Goal: Check status: Check status

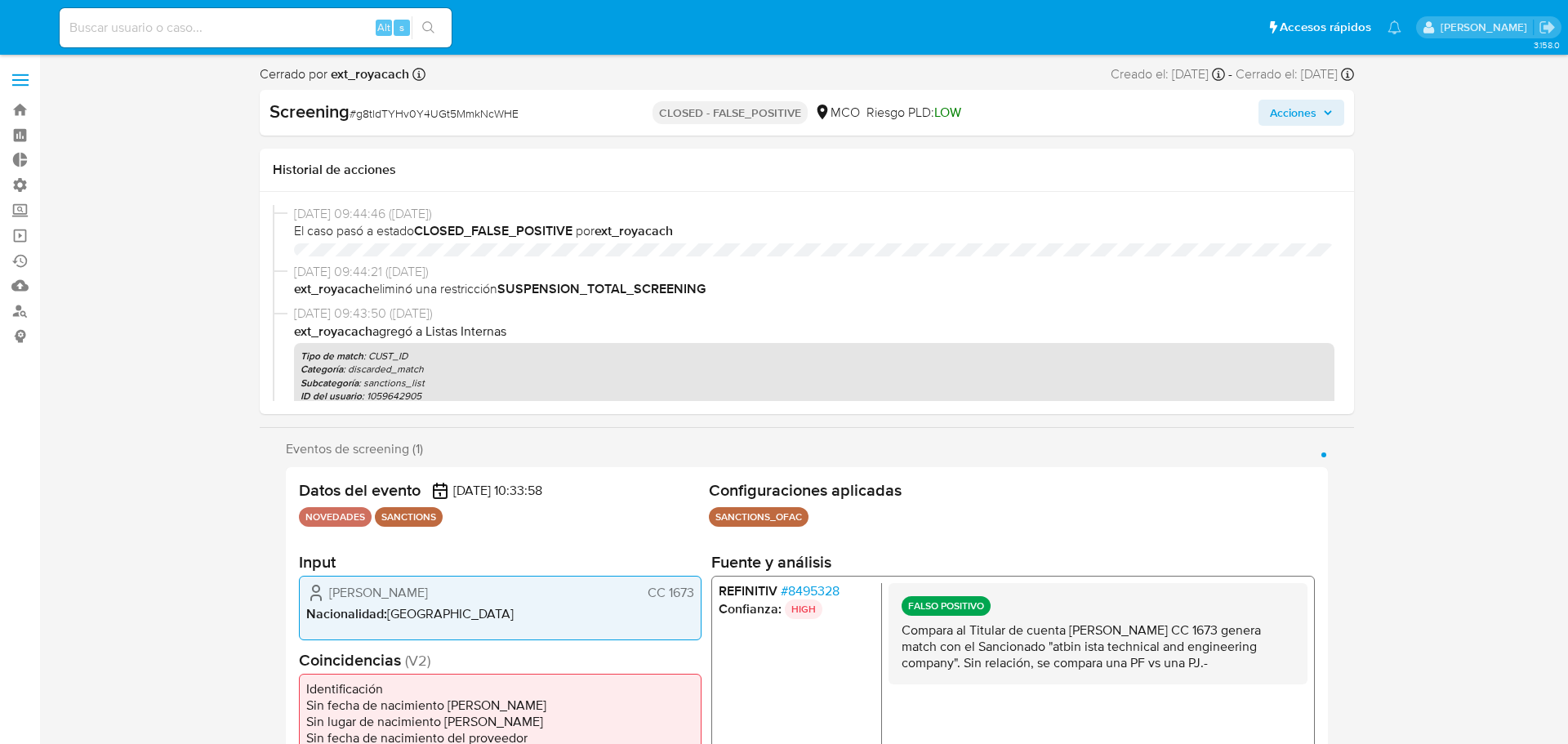
select select "10"
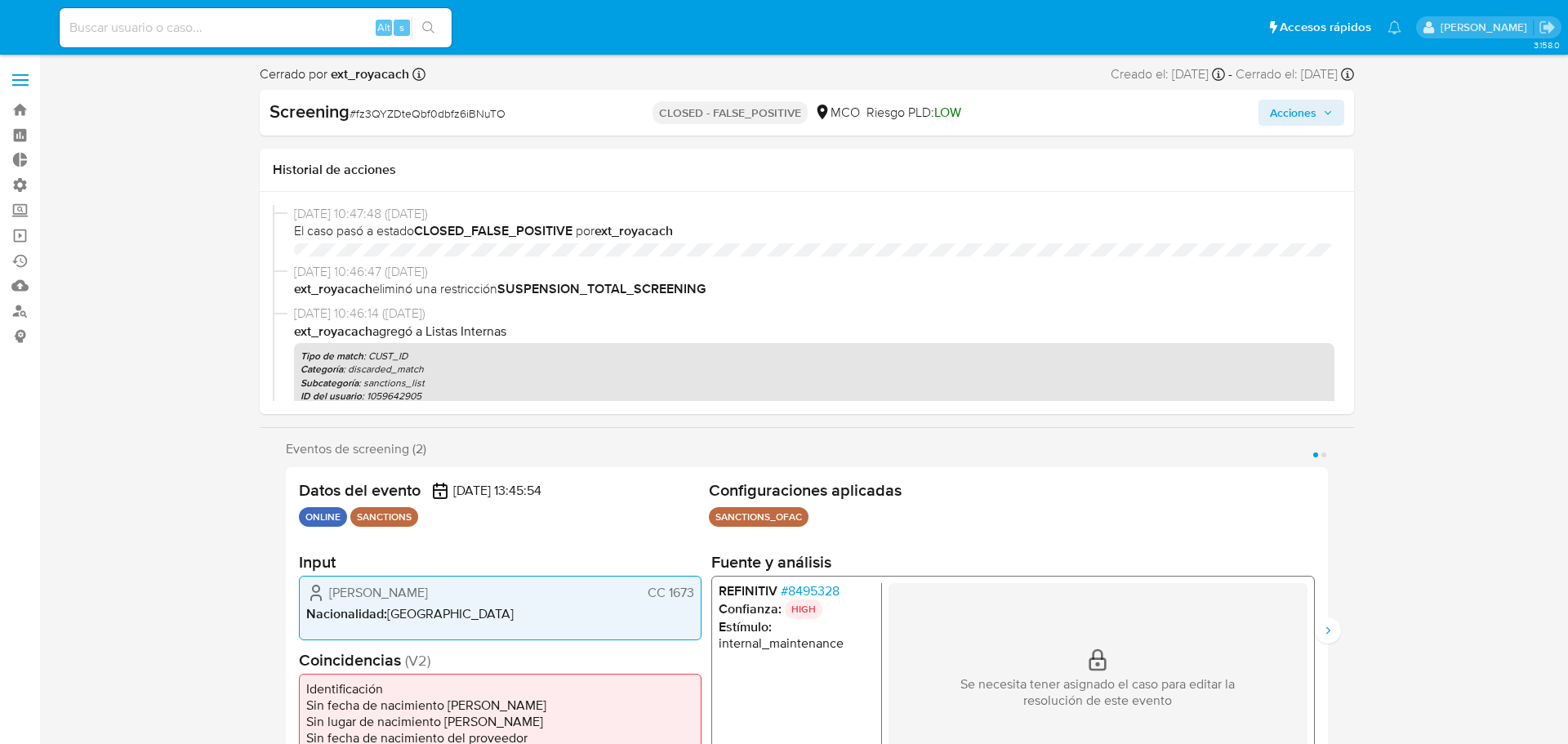
select select "10"
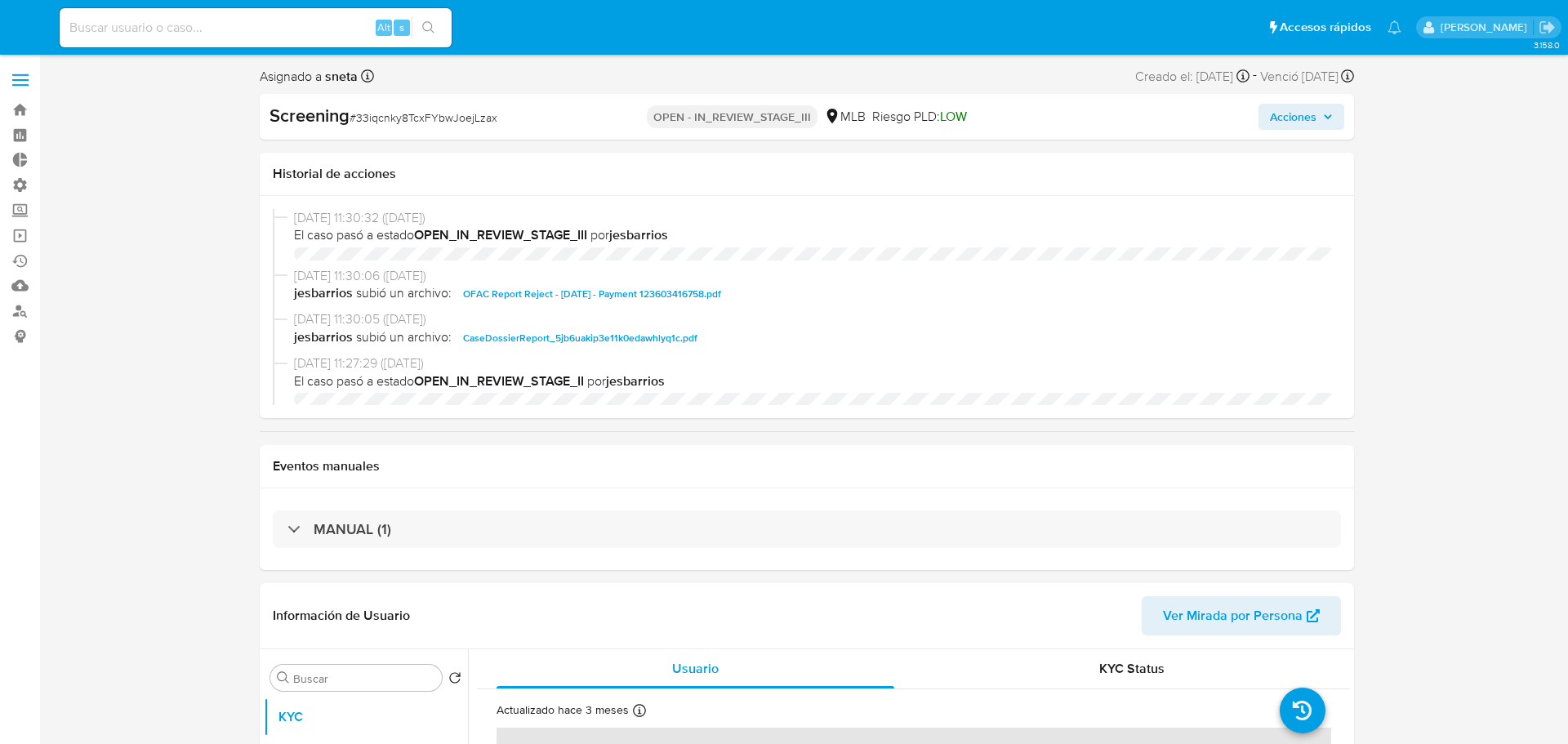
select select "10"
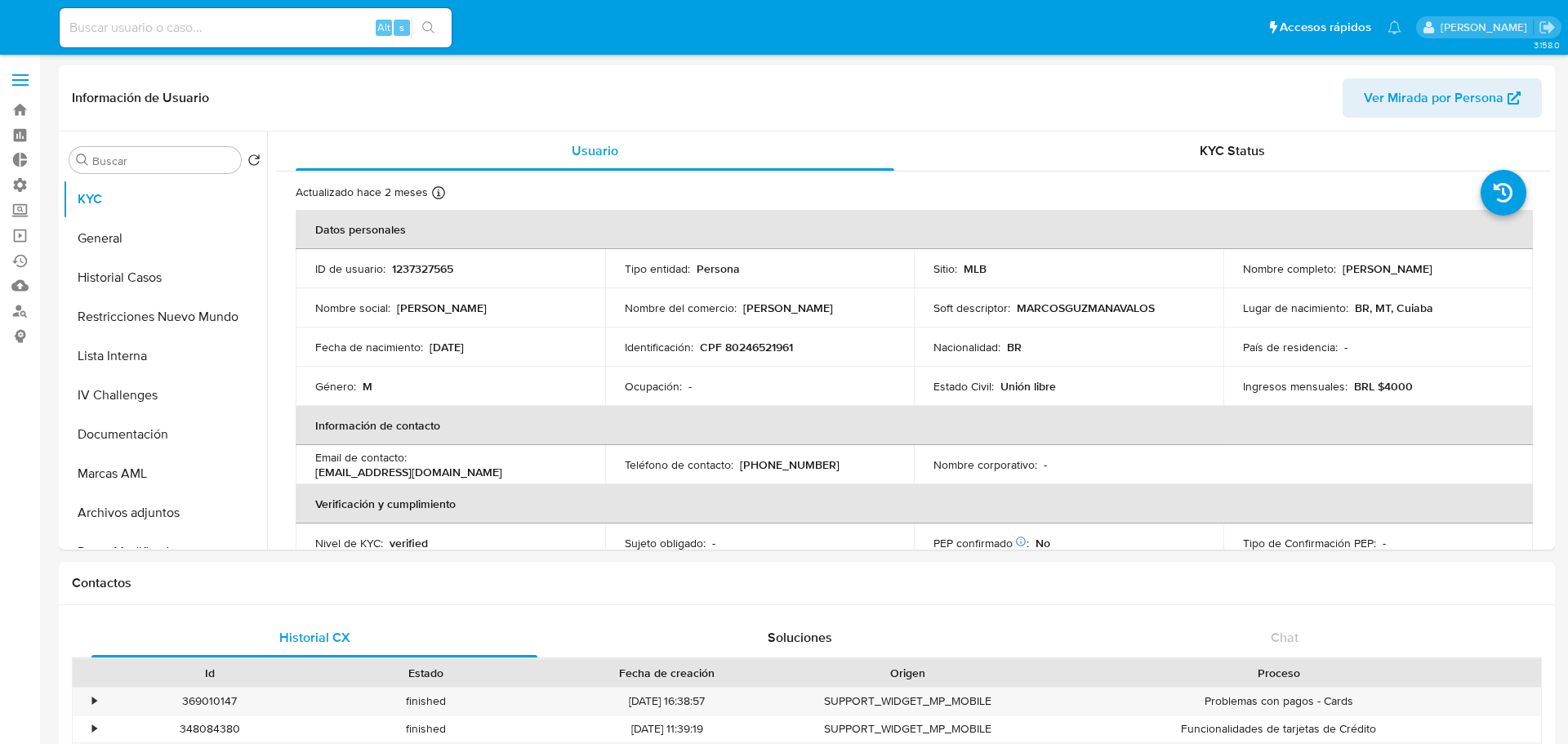
select select "10"
click at [151, 288] on button "Historial Casos" at bounding box center [159, 277] width 191 height 39
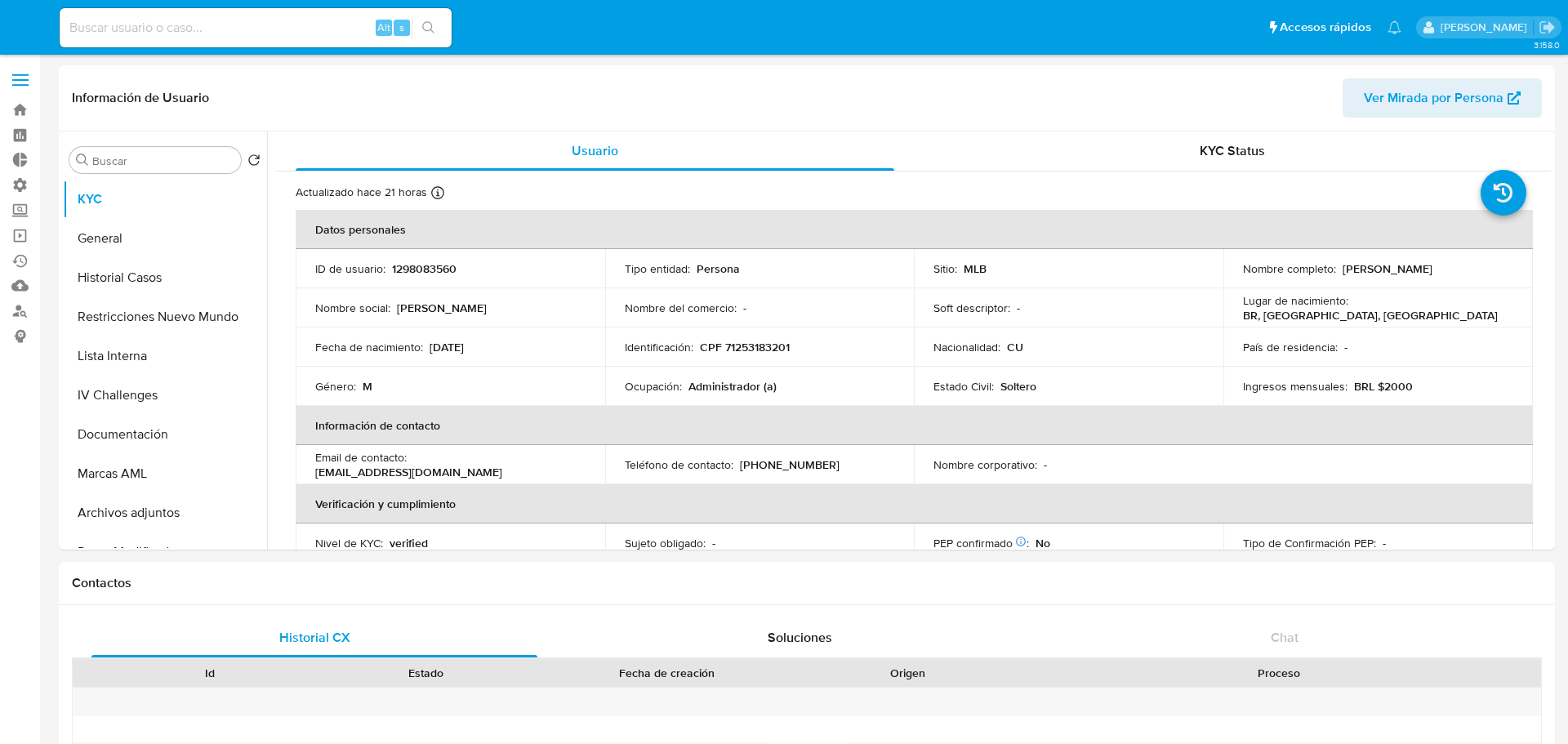
select select "10"
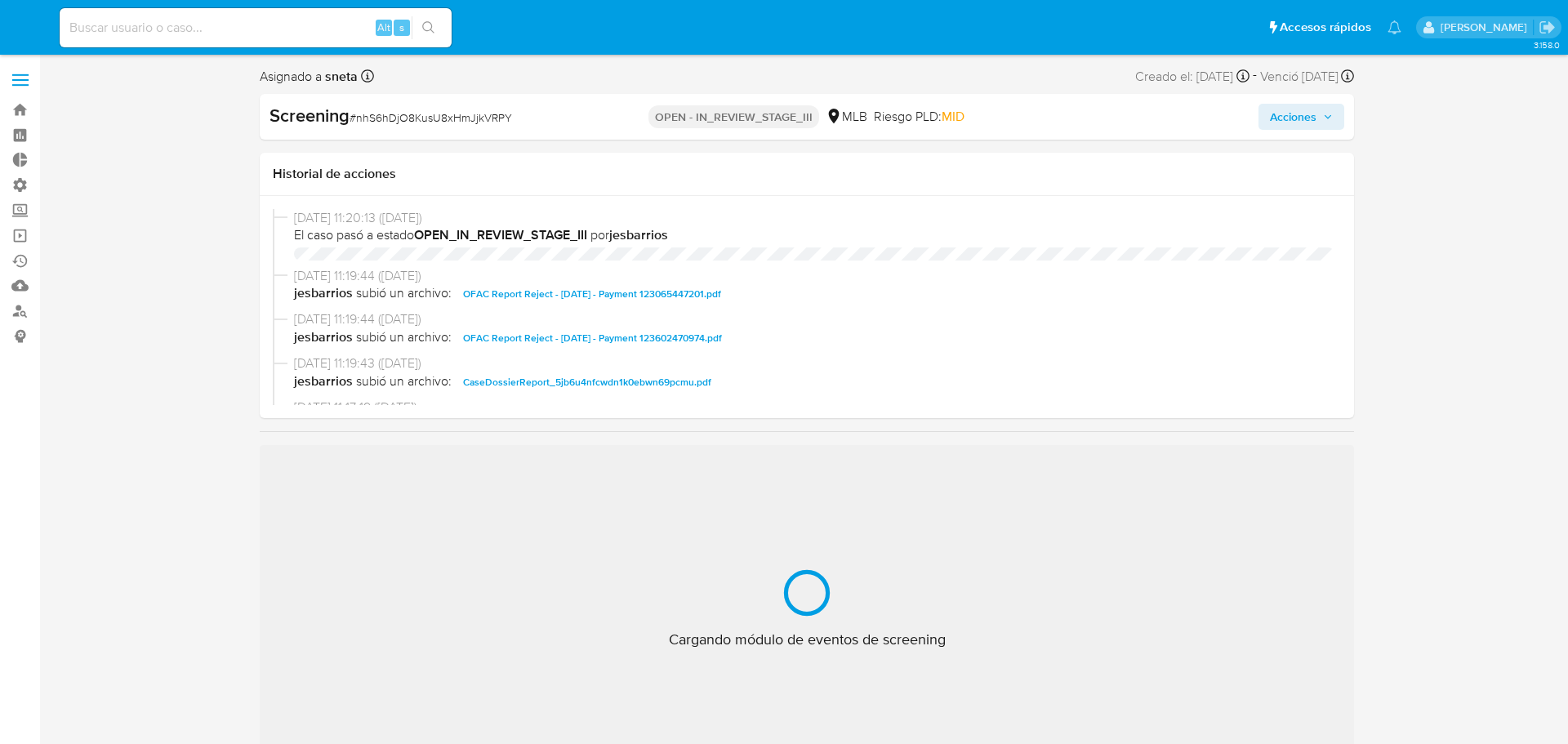
select select "10"
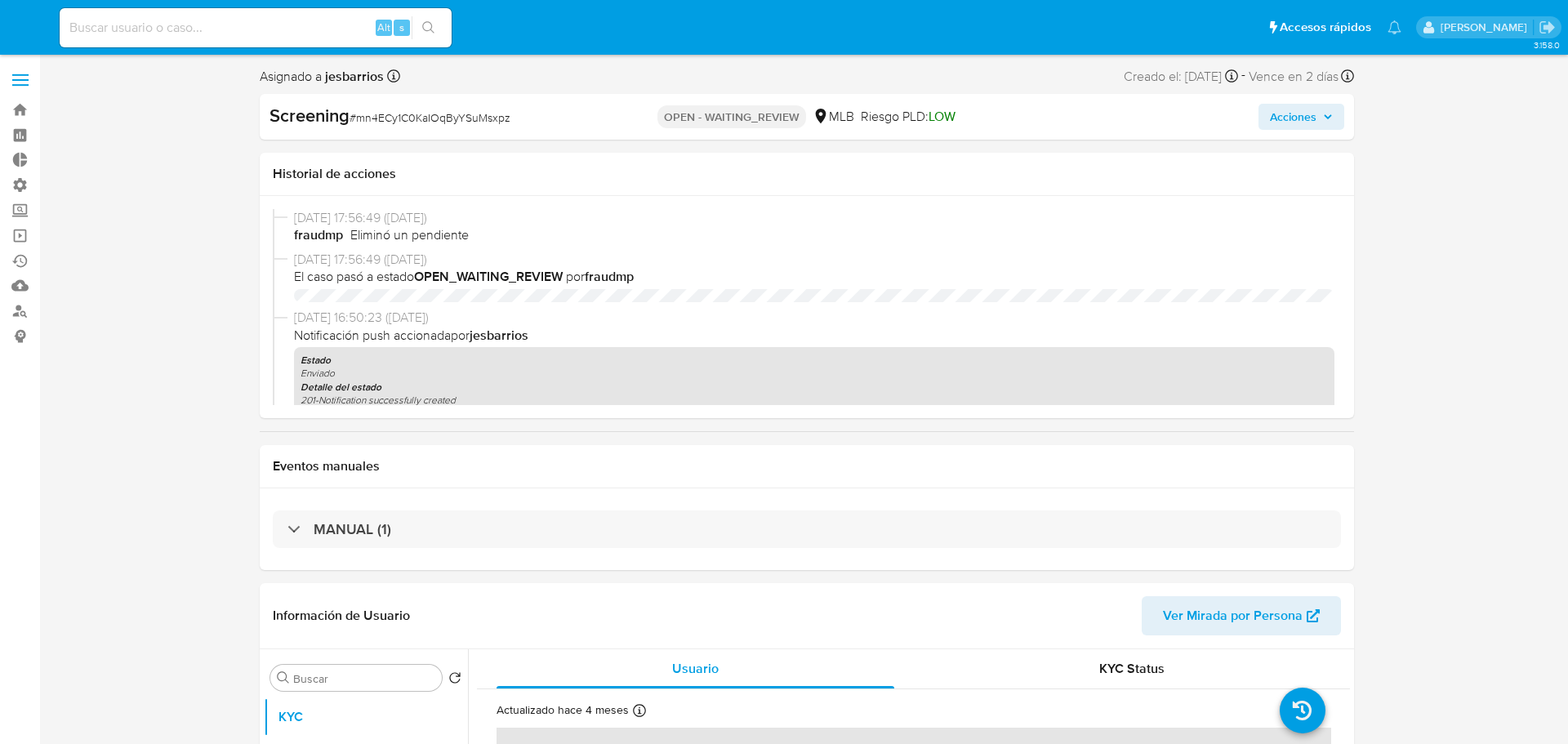
select select "10"
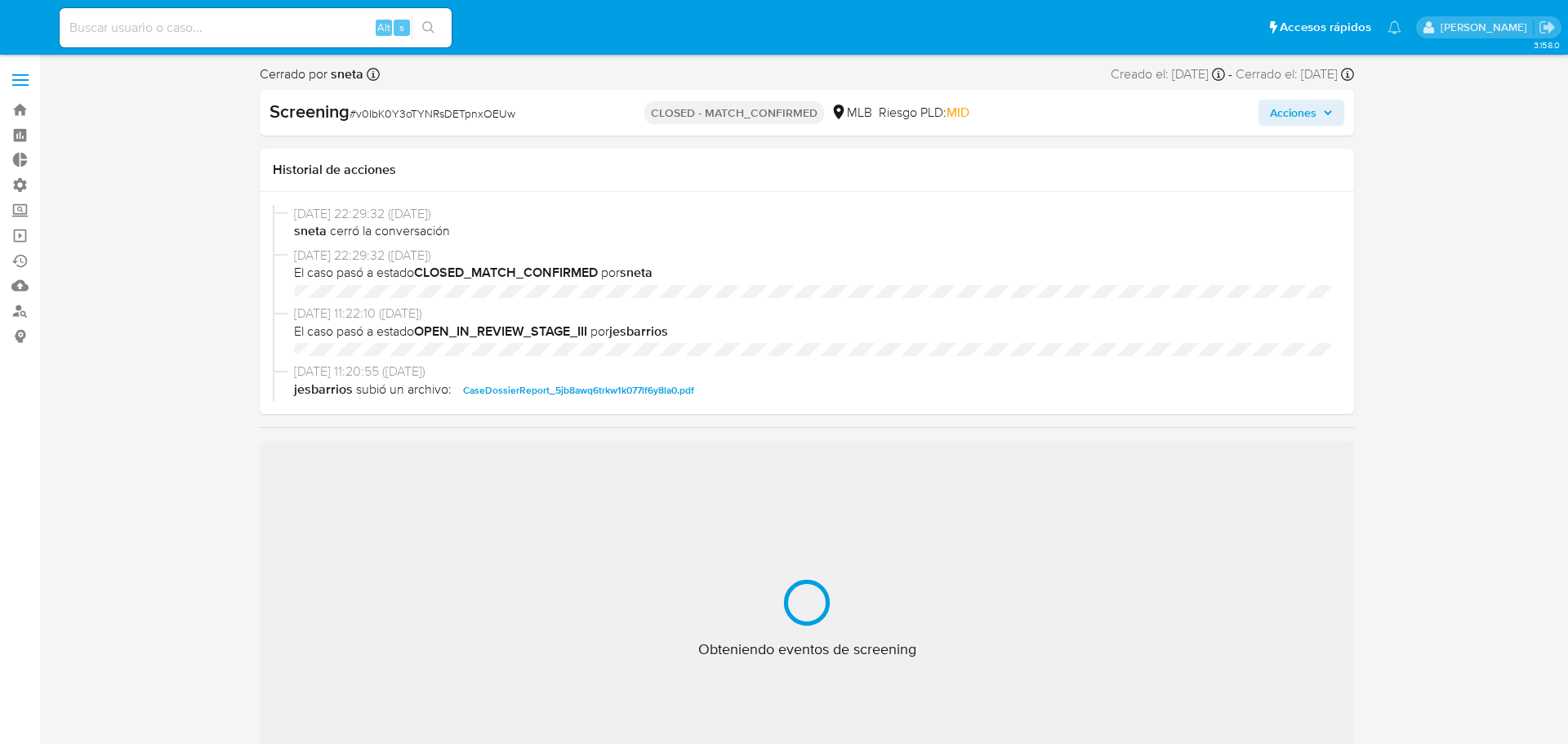
select select "10"
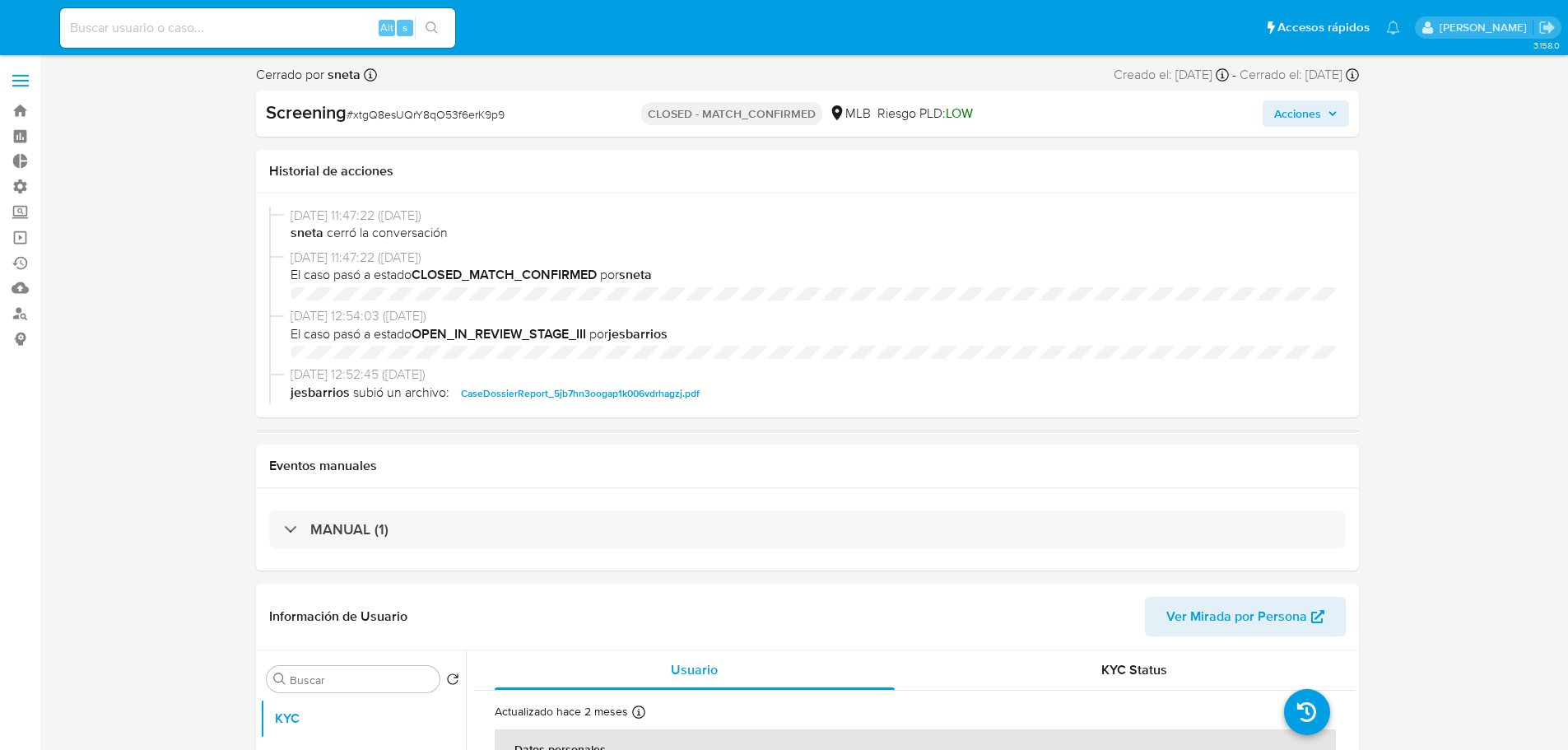
select select "10"
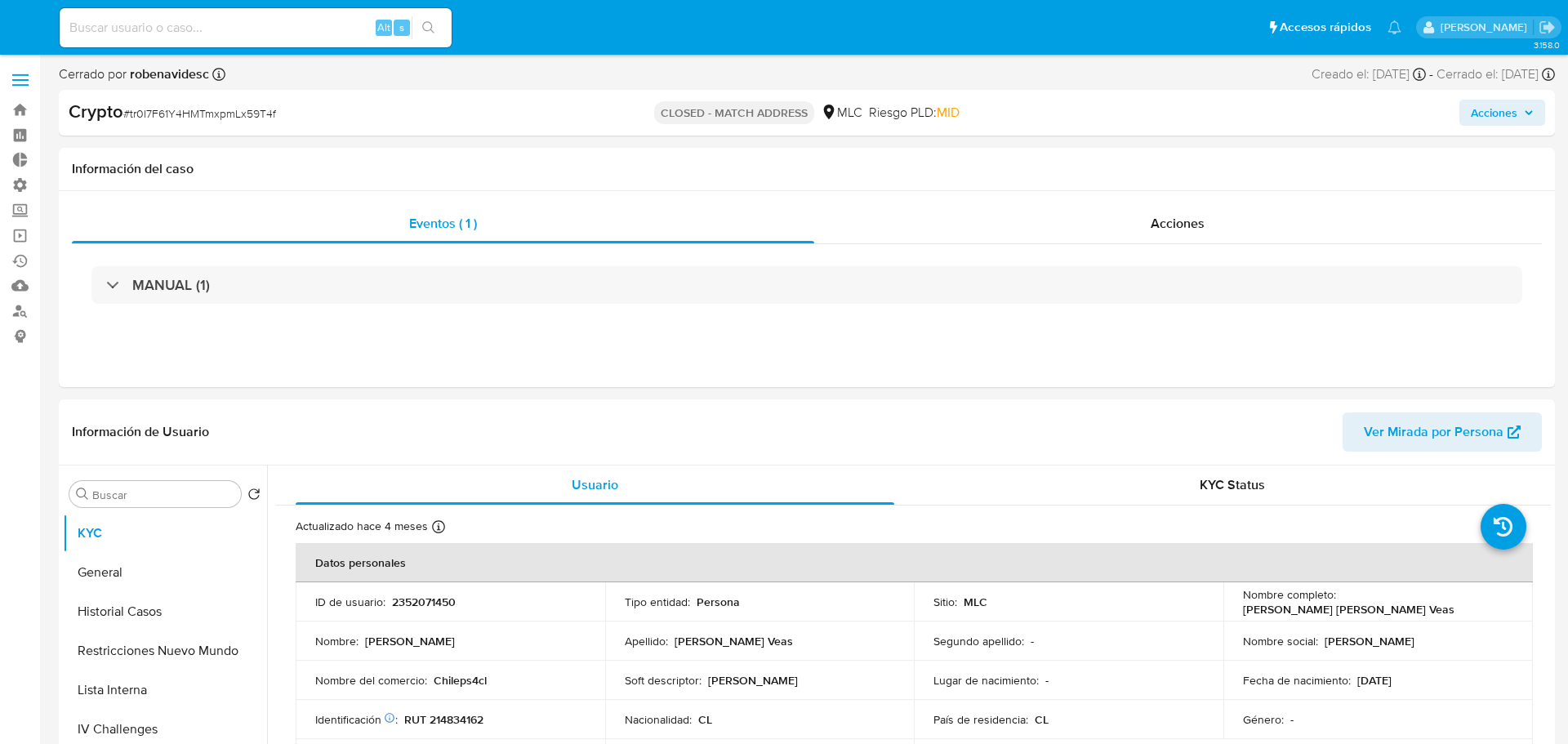
select select "10"
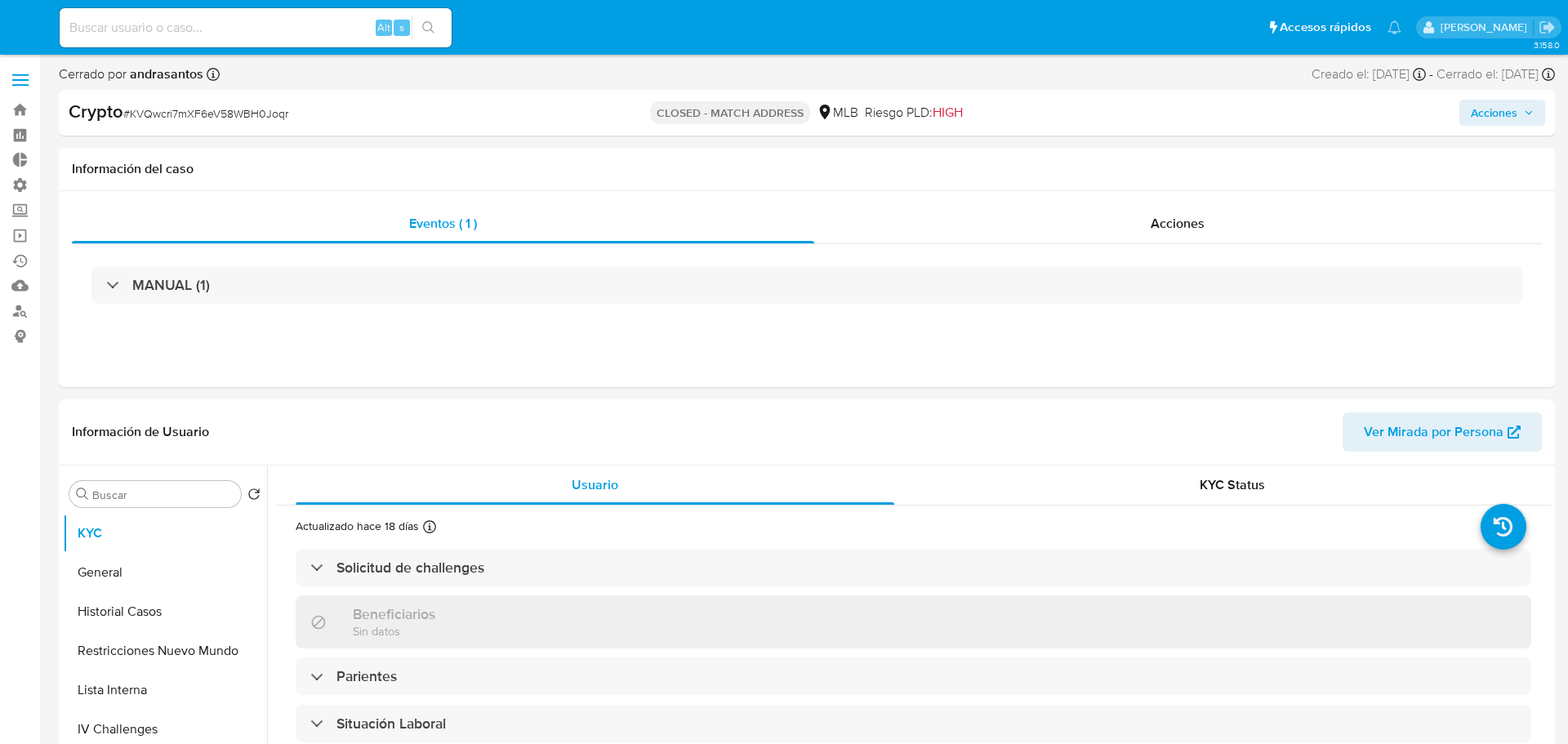
select select "10"
